Goal: Information Seeking & Learning: Learn about a topic

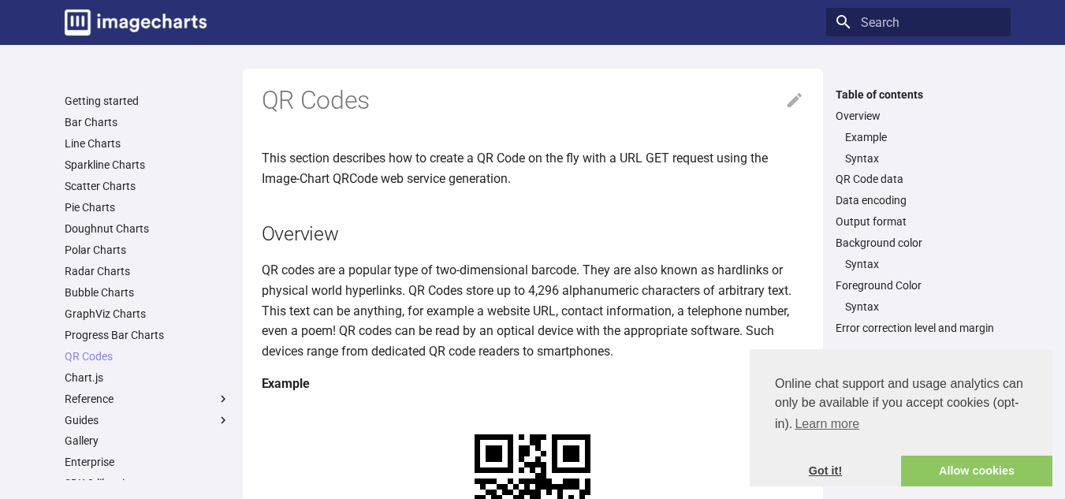
click at [832, 472] on link "Got it!" at bounding box center [825, 472] width 151 height 32
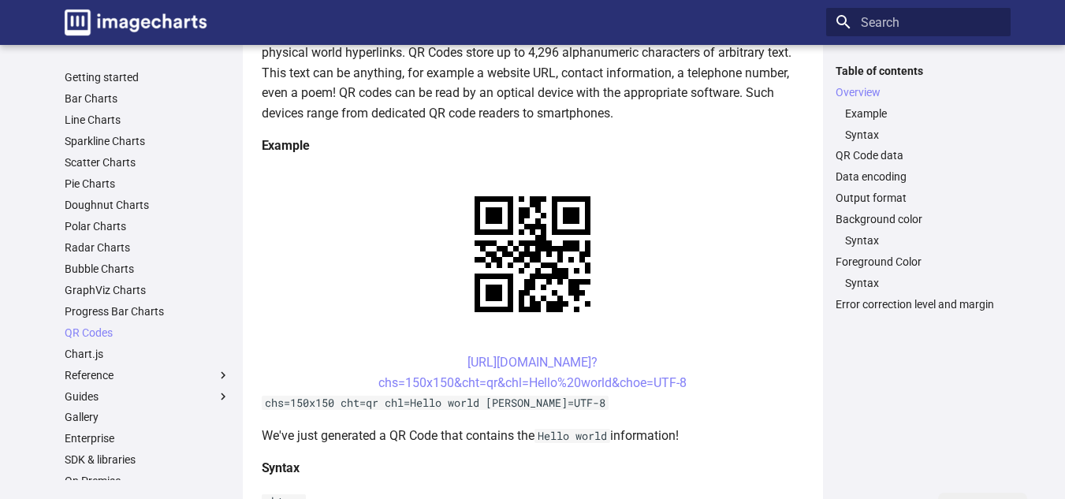
scroll to position [237, 0]
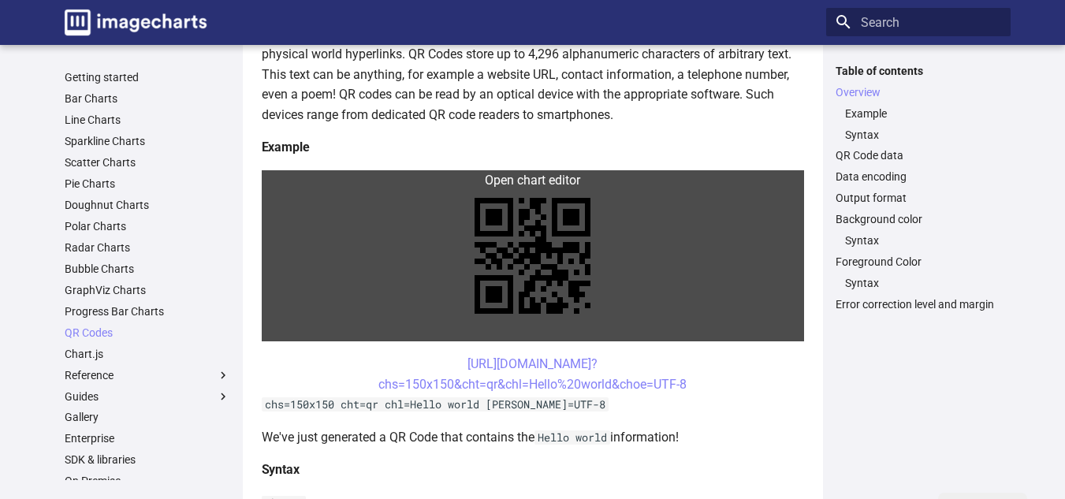
click at [568, 240] on link at bounding box center [533, 255] width 542 height 171
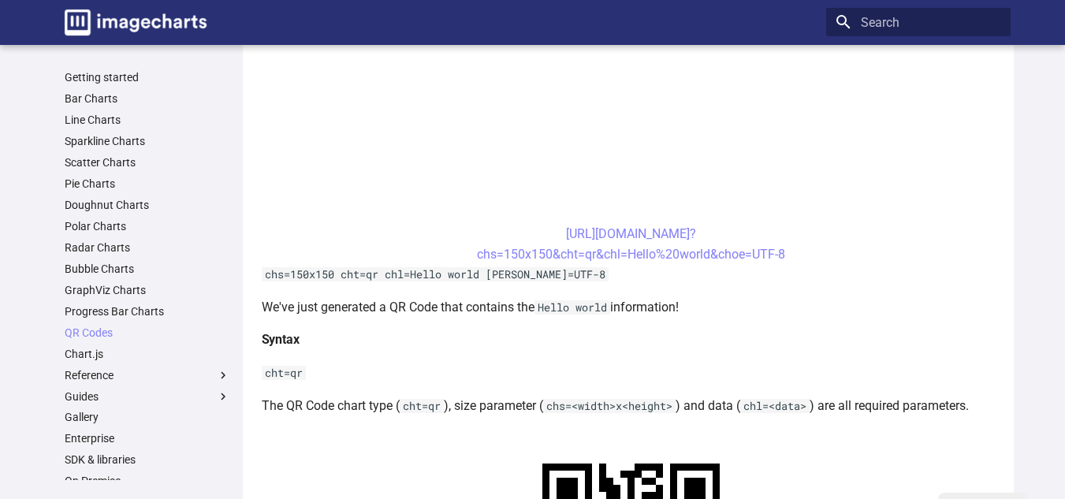
scroll to position [575, 0]
click at [592, 243] on center "https://image-charts.com/chart? chs=150x150&cht=qr&chl=Hello%20world&choe=UTF-8" at bounding box center [631, 245] width 739 height 40
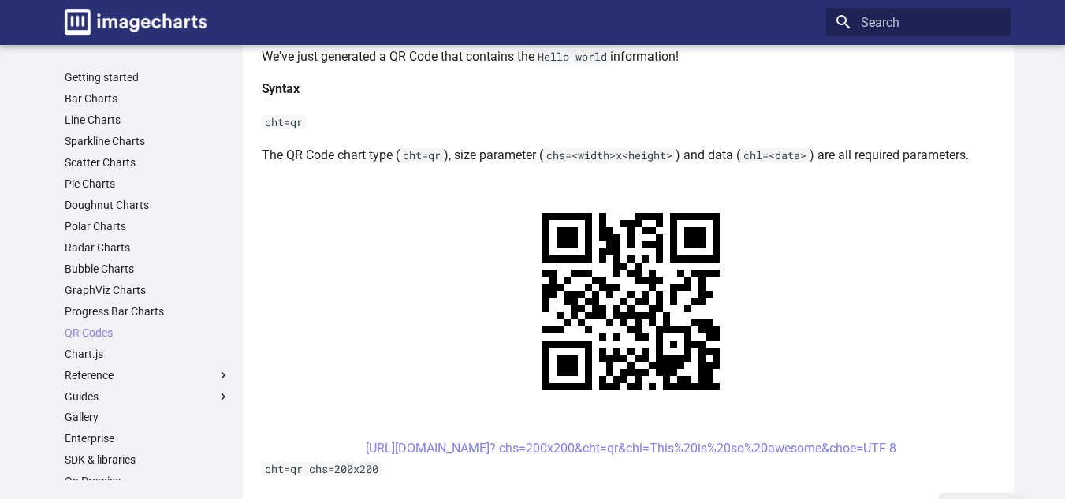
scroll to position [862, 0]
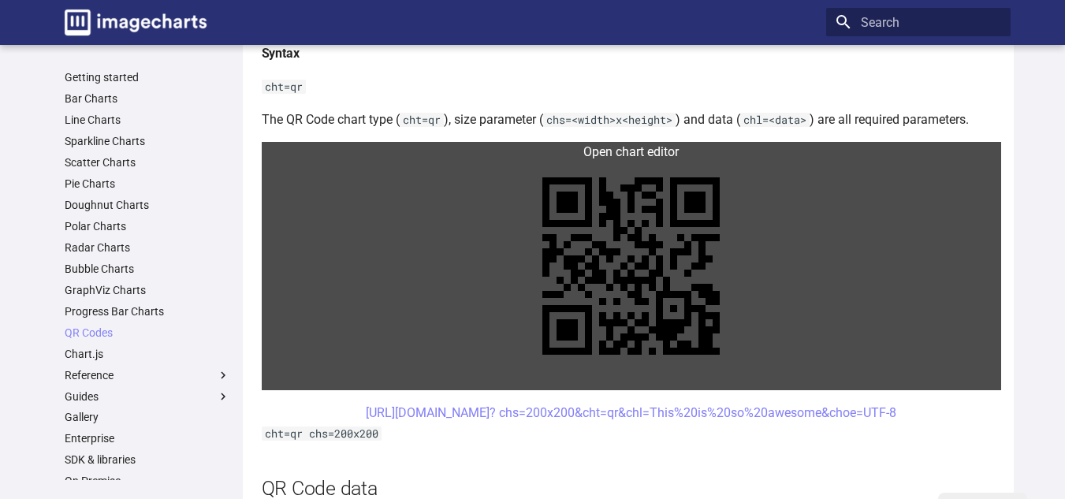
drag, startPoint x: 628, startPoint y: 318, endPoint x: 350, endPoint y: 193, distance: 304.9
click at [350, 193] on link at bounding box center [631, 266] width 739 height 248
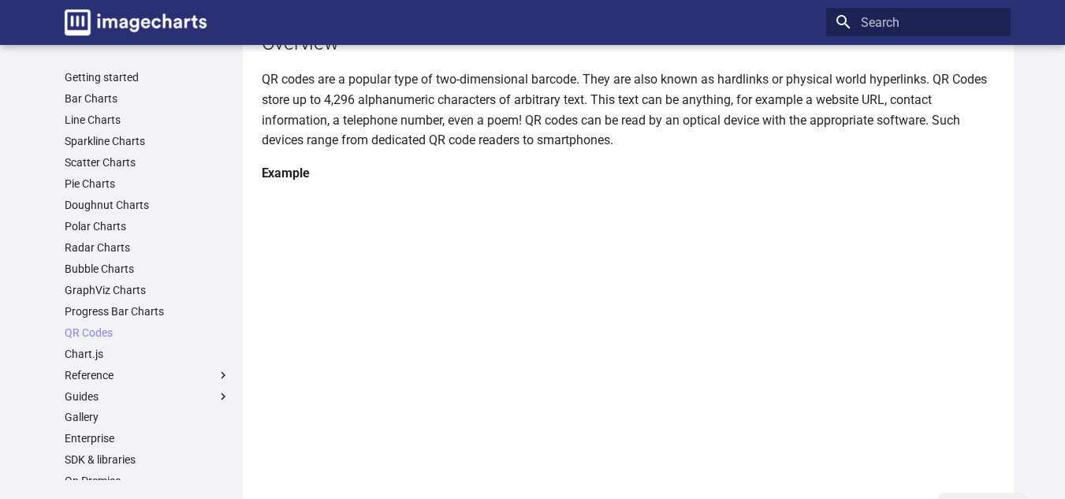
scroll to position [0, 0]
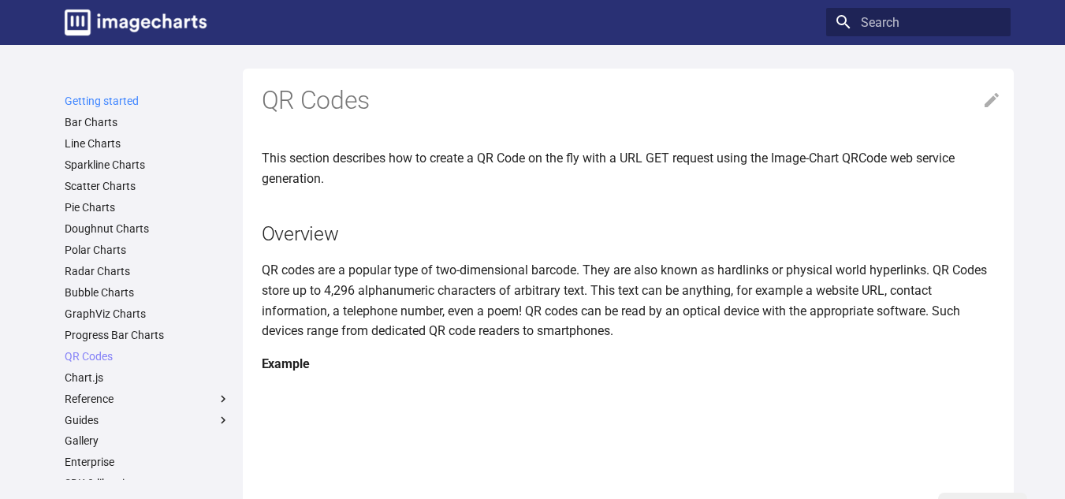
click at [134, 102] on link "Getting started" at bounding box center [148, 101] width 166 height 14
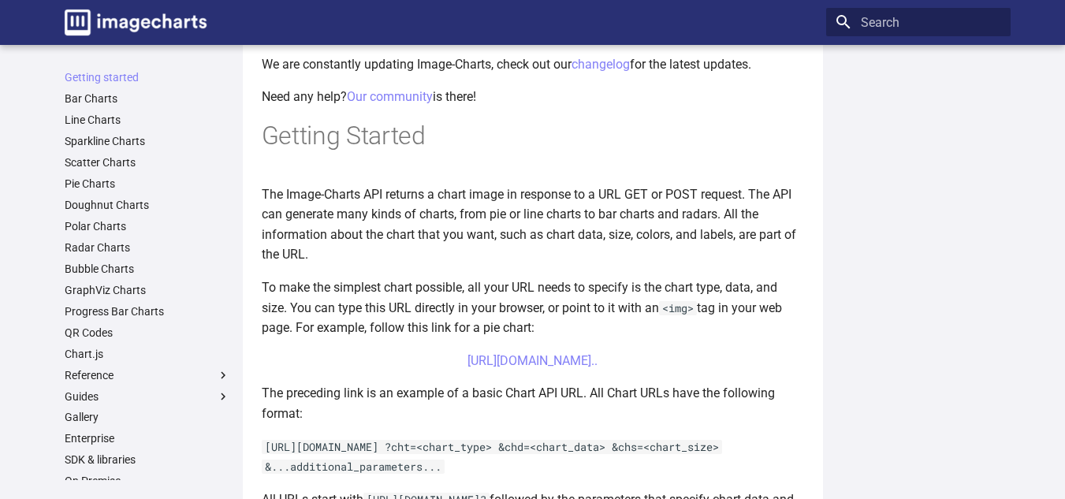
scroll to position [364, 0]
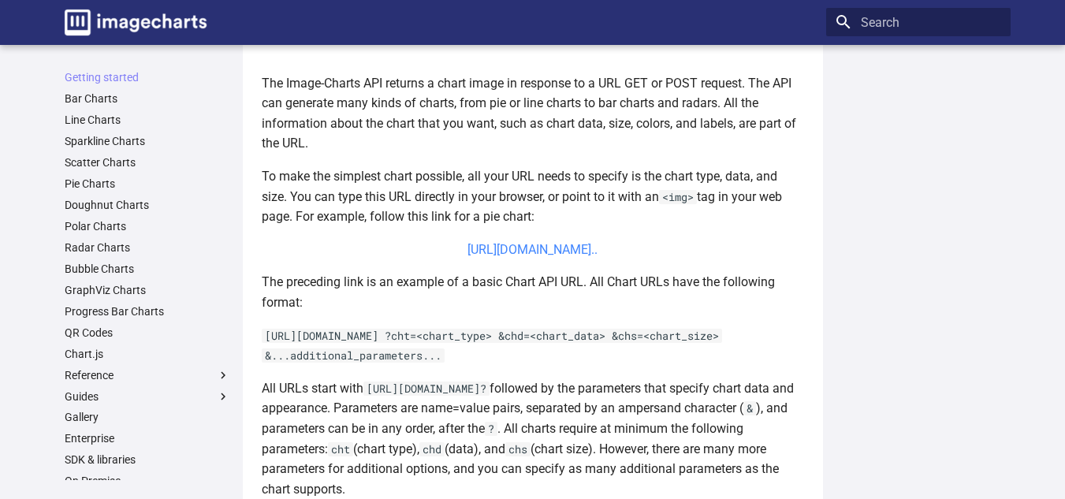
click at [561, 257] on link "https://image-charts.com/chart?chs=700x190&chd=t:60,40&cht=p3&chl=Hello%7CWorld…" at bounding box center [532, 249] width 130 height 15
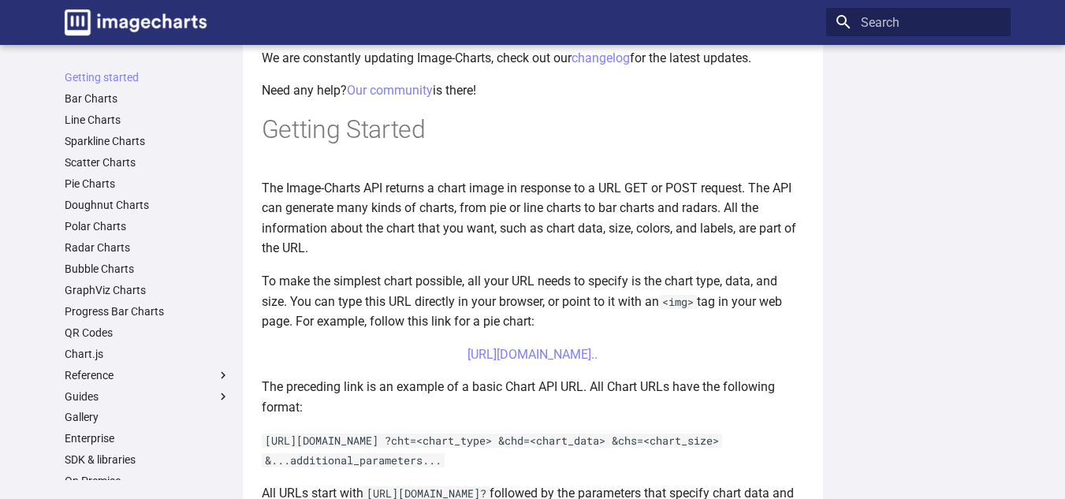
scroll to position [0, 0]
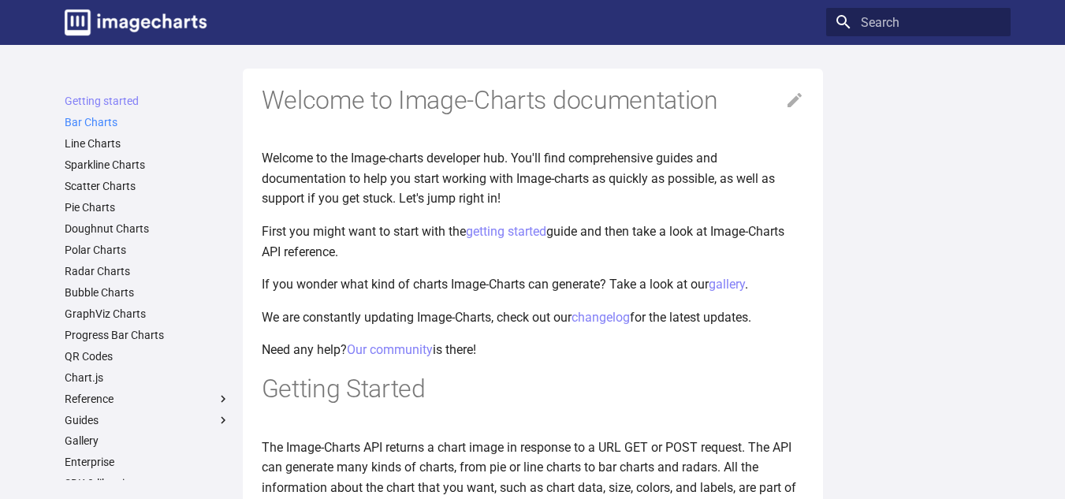
click at [93, 121] on link "Bar Charts" at bounding box center [148, 122] width 166 height 14
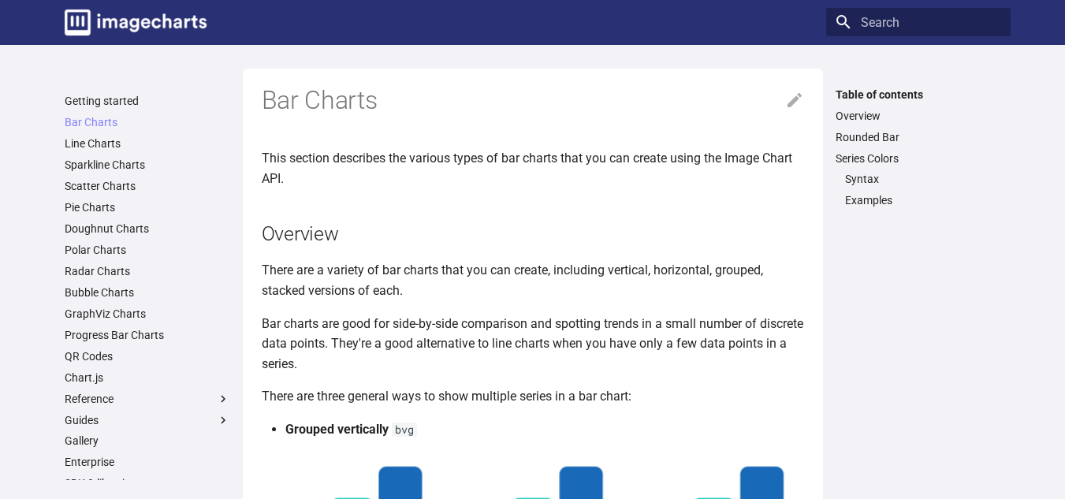
click at [110, 136] on ul "Getting started Bar Charts Bar Charts Table of contents Overview Rounded Bar Se…" at bounding box center [147, 356] width 184 height 524
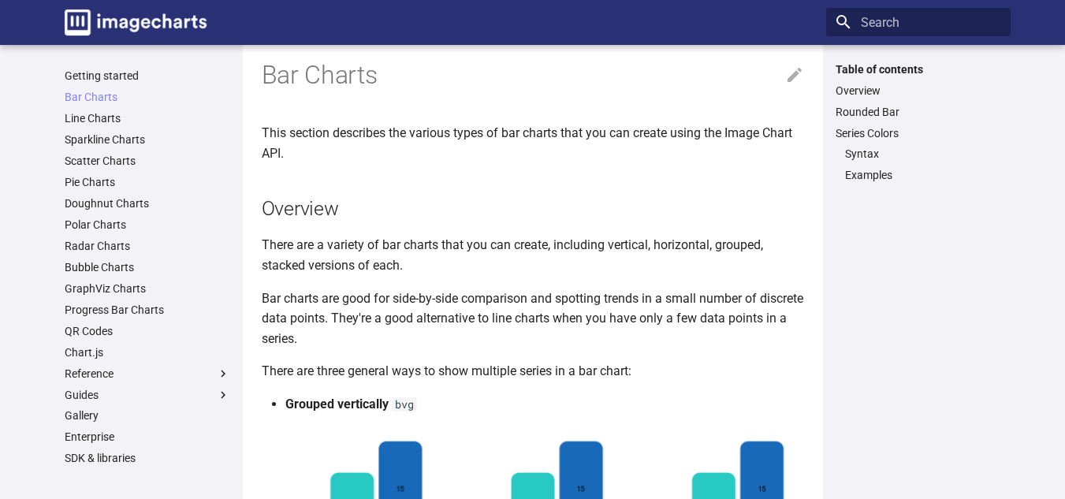
scroll to position [12, 0]
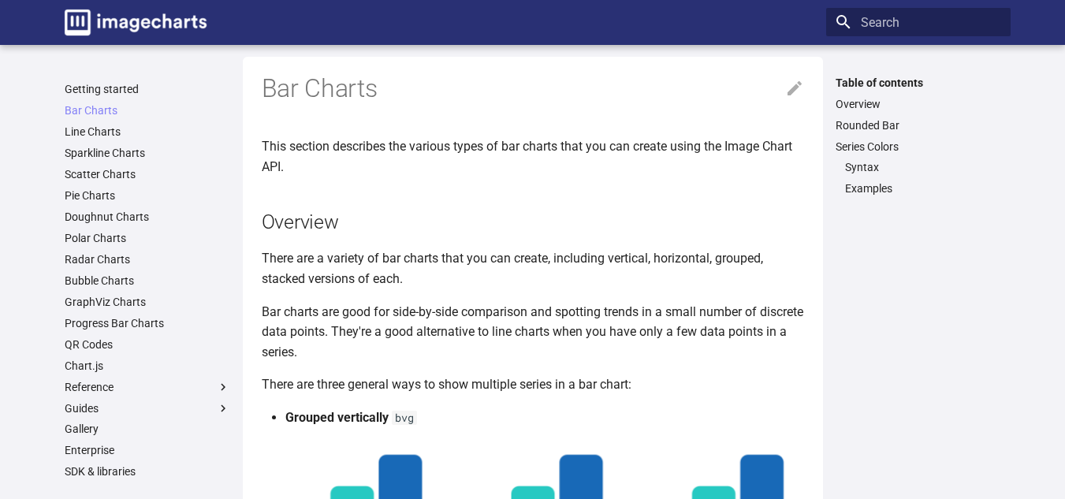
click at [128, 353] on ul "Getting started Bar Charts Bar Charts Table of contents Overview Rounded Bar Se…" at bounding box center [147, 344] width 184 height 524
click at [109, 342] on link "QR Codes" at bounding box center [148, 344] width 166 height 14
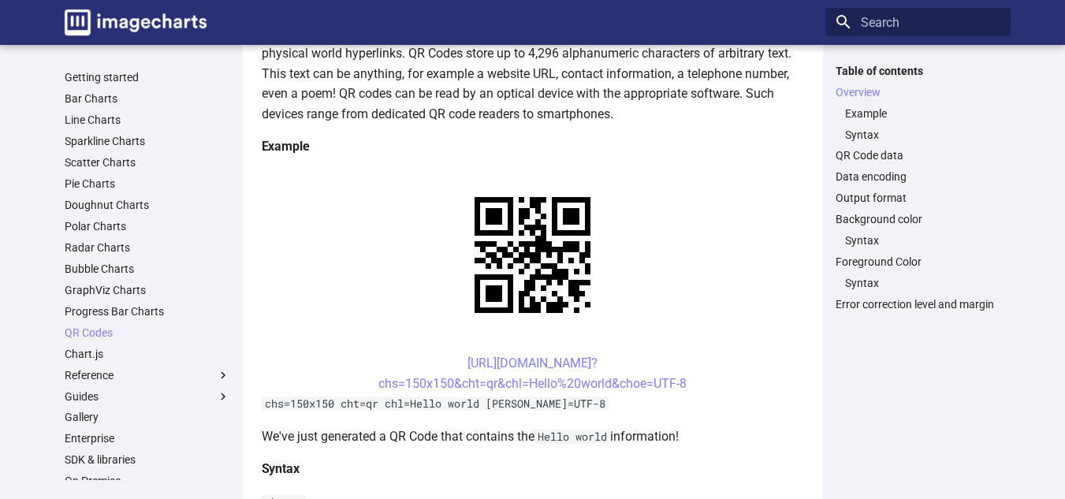
scroll to position [238, 0]
click at [882, 155] on link "QR Code data" at bounding box center [919, 155] width 166 height 14
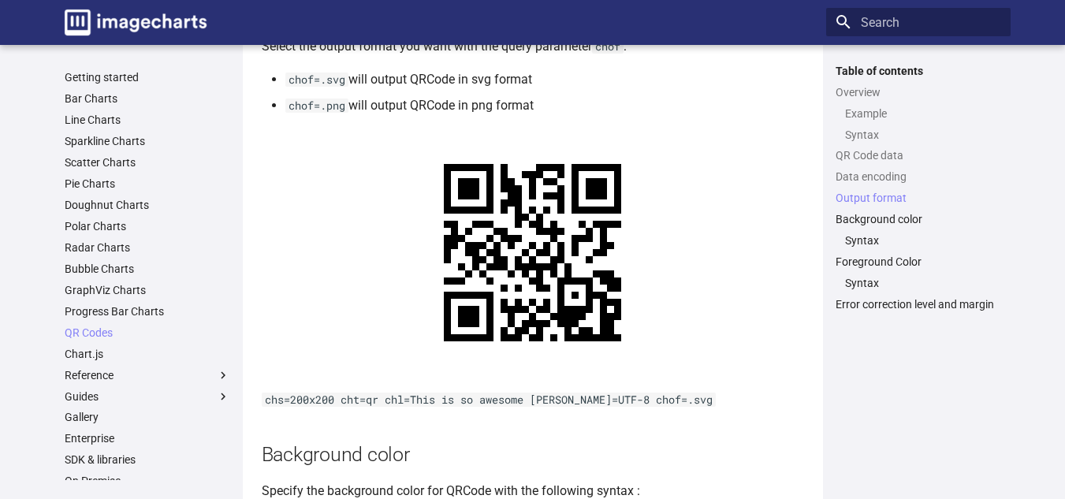
scroll to position [1555, 0]
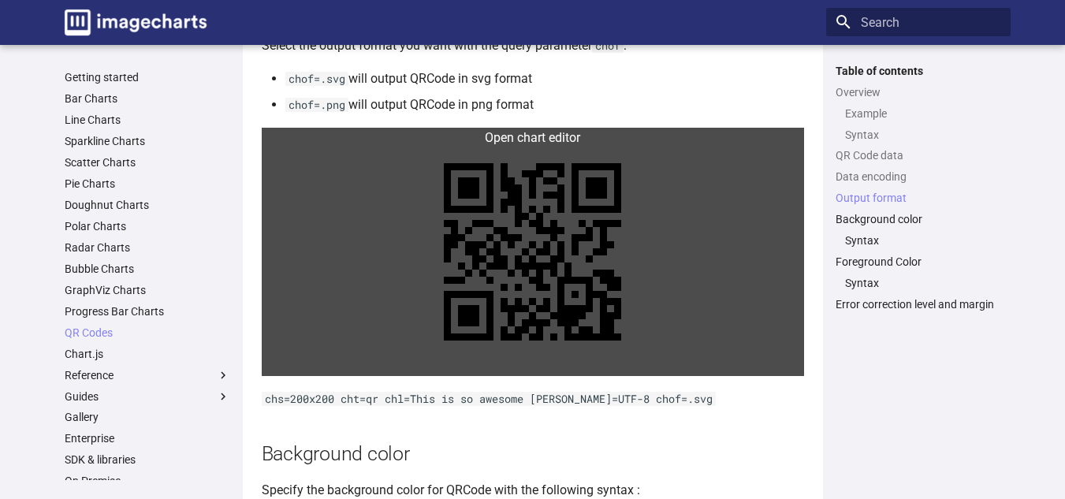
click at [508, 238] on link at bounding box center [533, 252] width 542 height 248
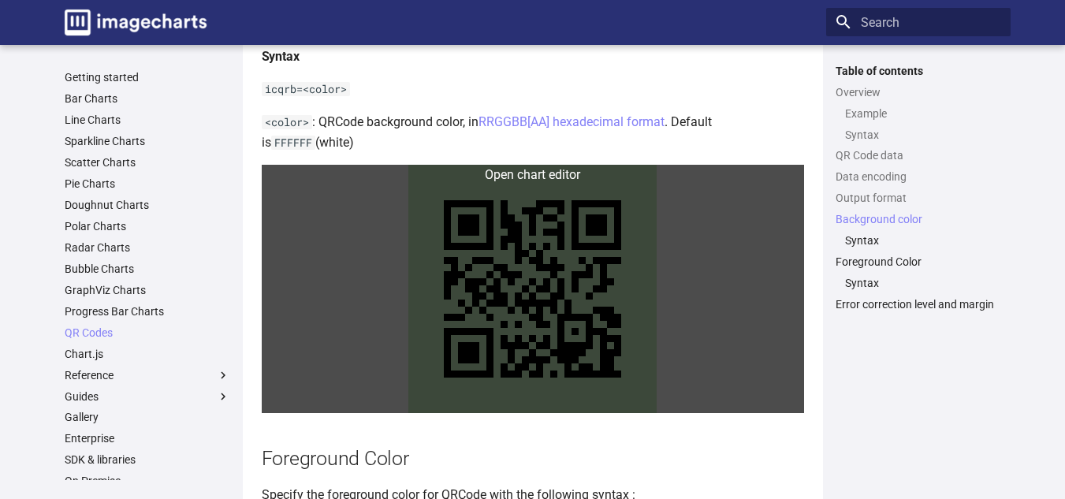
scroll to position [2019, 0]
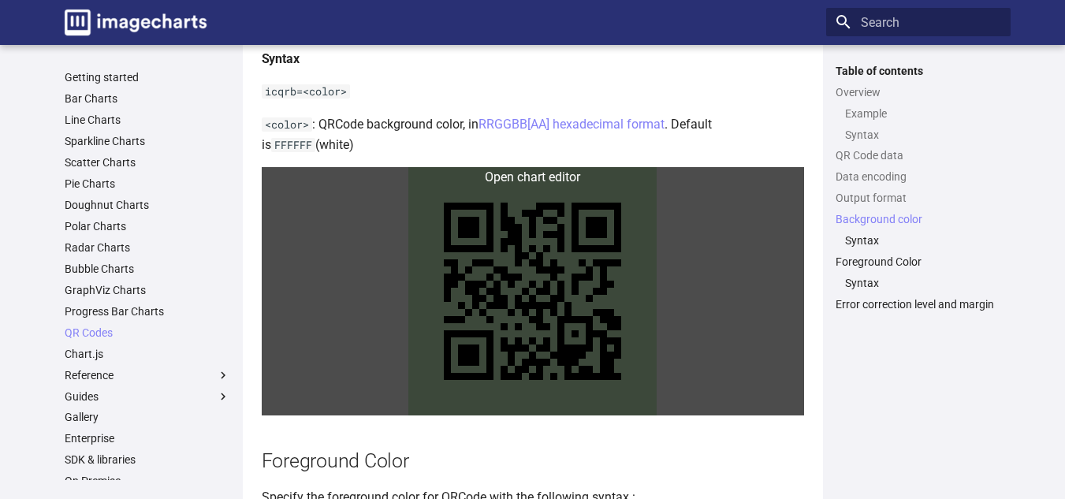
click at [553, 292] on link at bounding box center [533, 291] width 542 height 248
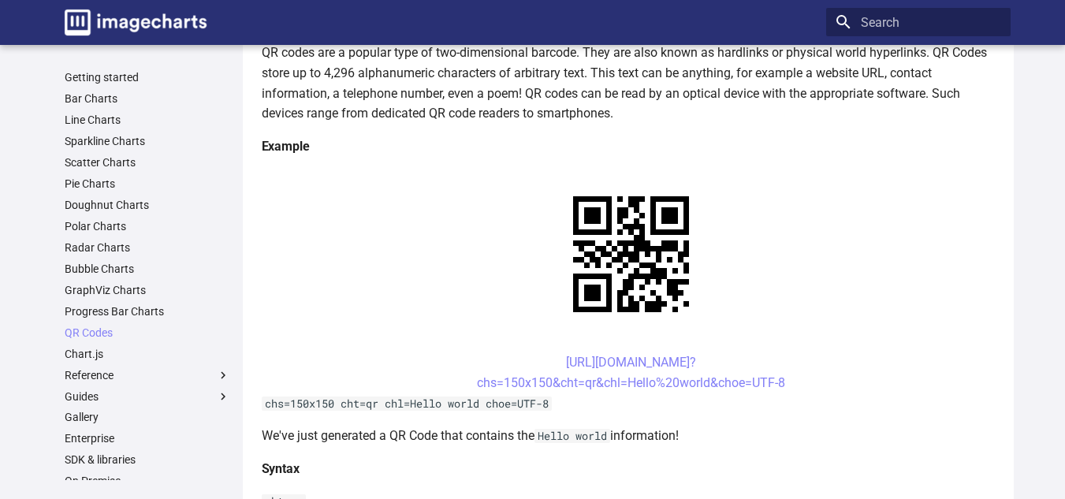
scroll to position [0, 0]
